Goal: Information Seeking & Learning: Learn about a topic

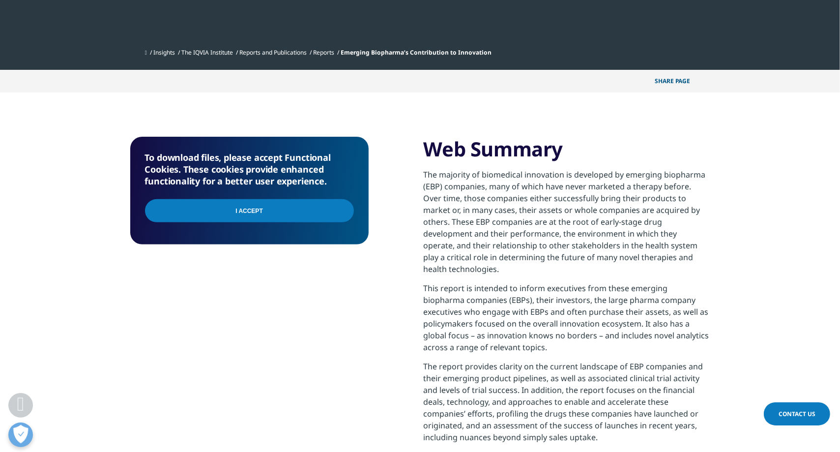
scroll to position [385, 0]
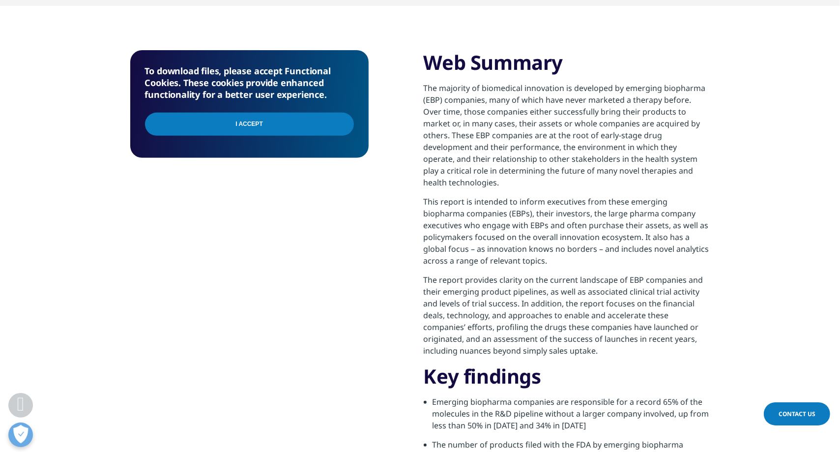
click at [236, 117] on input "I Accept" at bounding box center [249, 124] width 209 height 23
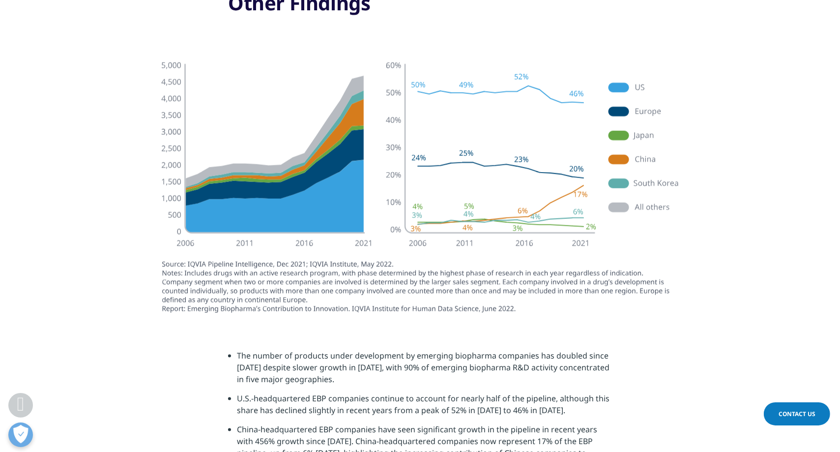
scroll to position [1215, 0]
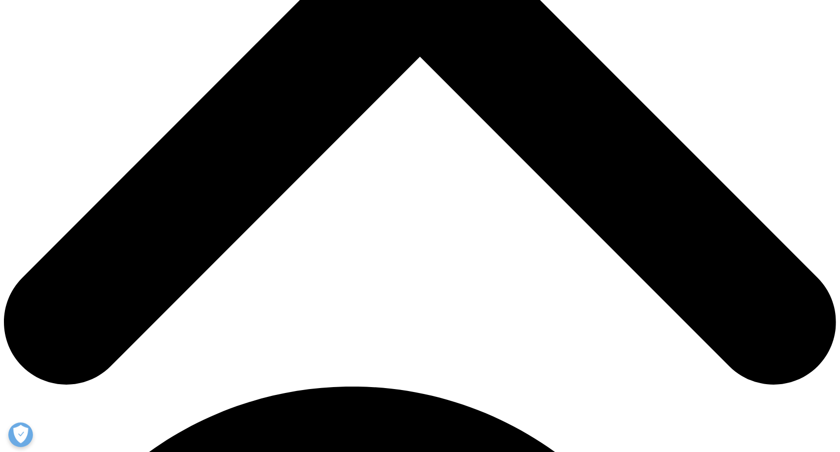
scroll to position [462, 0]
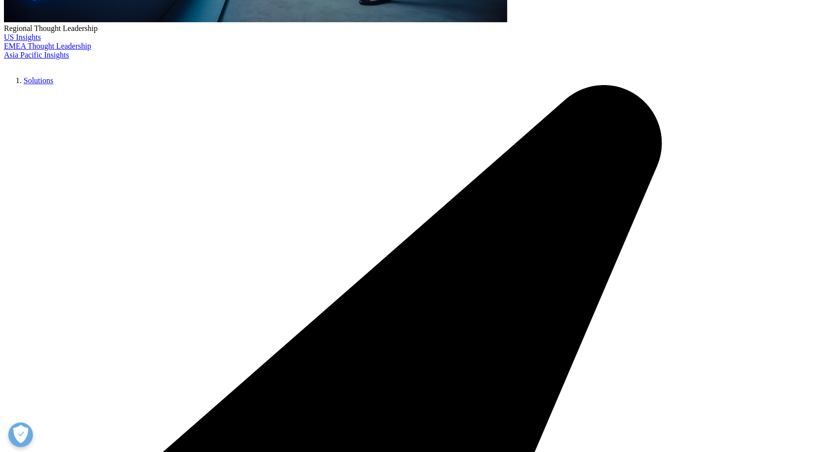
scroll to position [2835, 0]
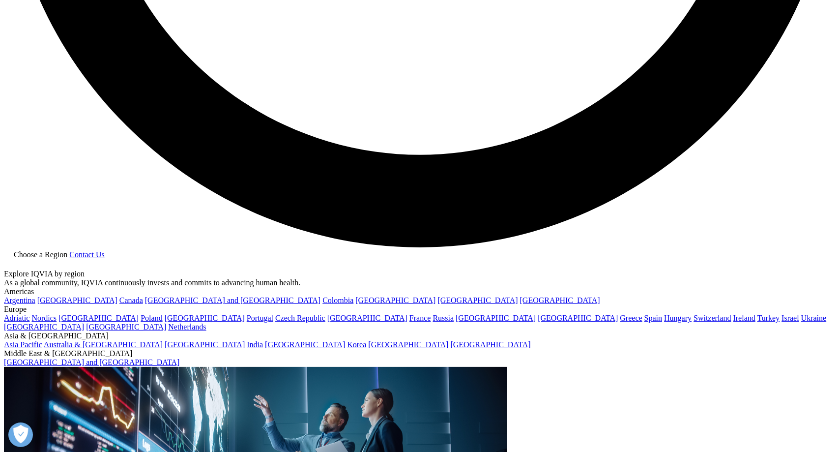
scroll to position [2266, 0]
